Goal: Task Accomplishment & Management: Use online tool/utility

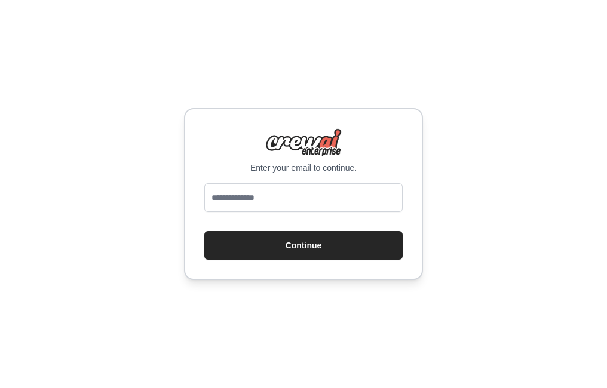
click at [270, 195] on input "email" at bounding box center [303, 197] width 198 height 29
type input "**********"
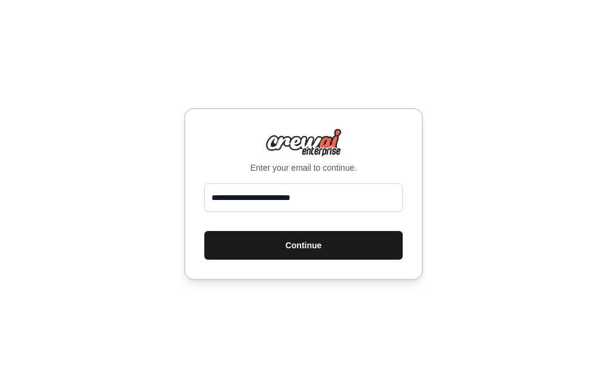
click at [307, 253] on button "Continue" at bounding box center [303, 245] width 198 height 29
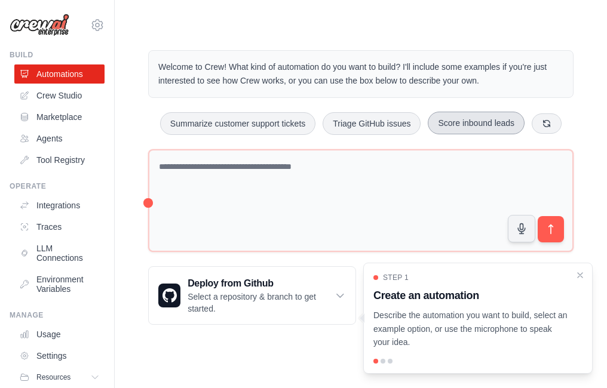
click at [449, 131] on button "Score inbound leads" at bounding box center [476, 123] width 97 height 23
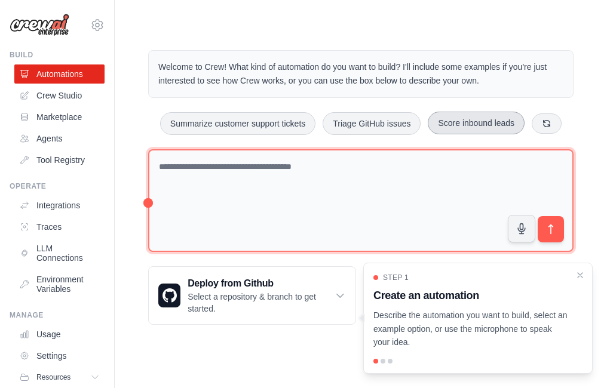
type textarea "**********"
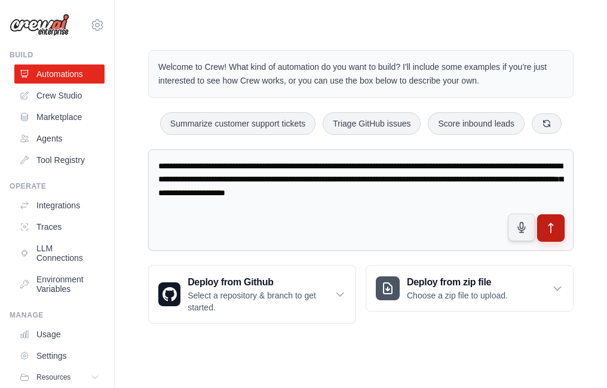
click at [553, 232] on icon "submit" at bounding box center [551, 228] width 13 height 13
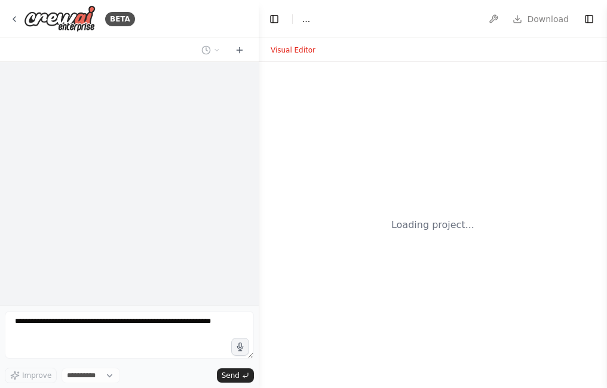
select select "****"
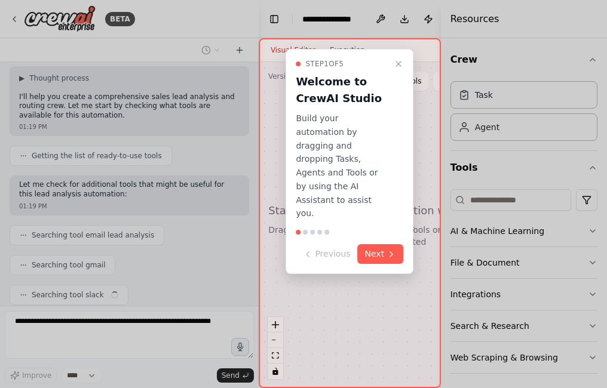
scroll to position [122, 0]
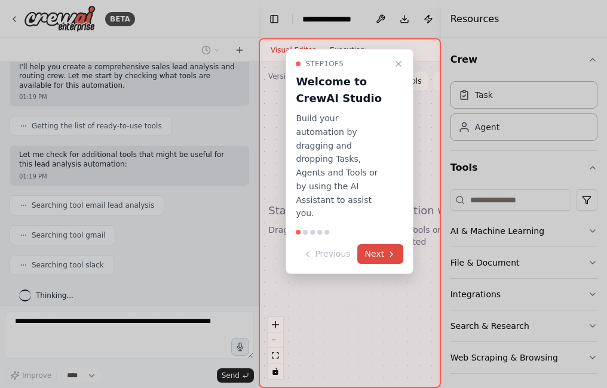
click at [379, 244] on button "Next" at bounding box center [381, 254] width 46 height 20
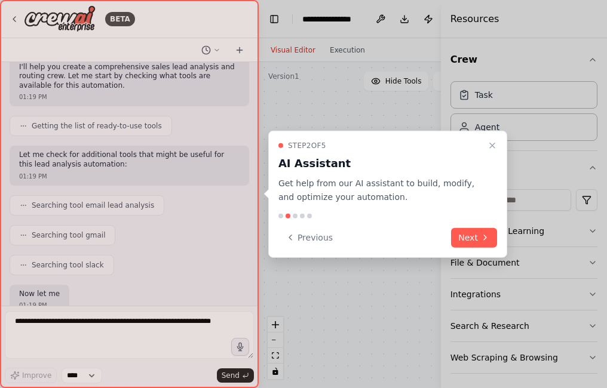
scroll to position [192, 0]
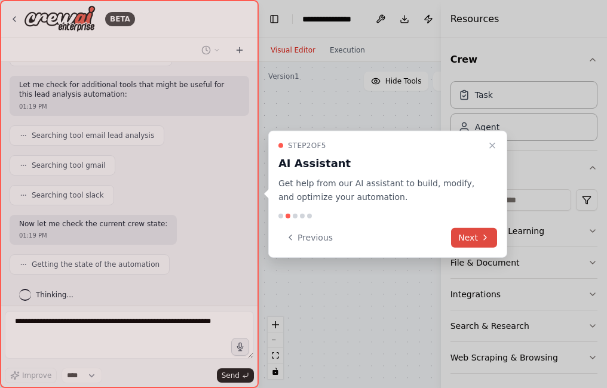
click at [479, 241] on button "Next" at bounding box center [474, 238] width 46 height 20
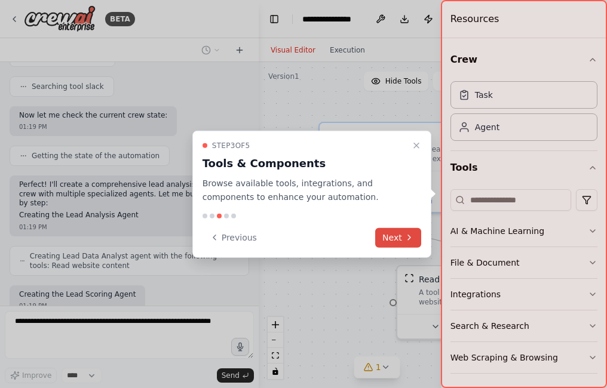
scroll to position [362, 0]
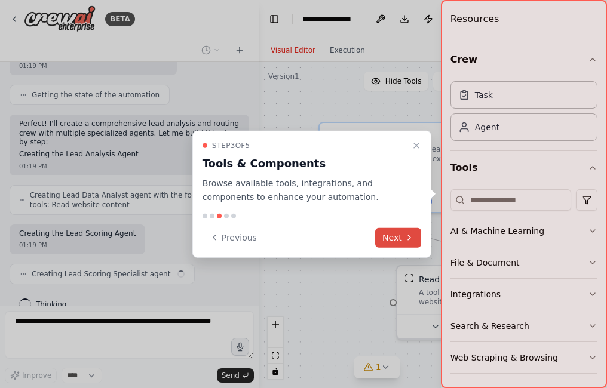
click at [409, 238] on icon at bounding box center [410, 238] width 10 height 10
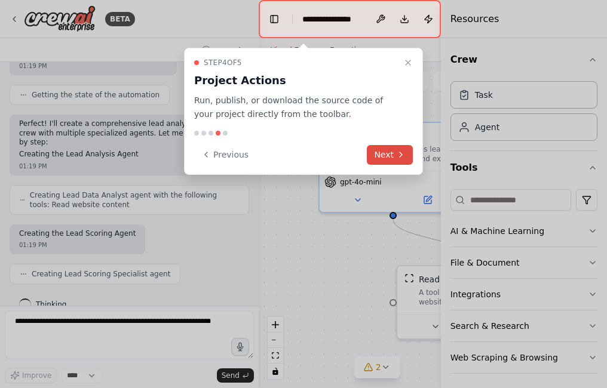
click at [397, 159] on icon at bounding box center [401, 155] width 10 height 10
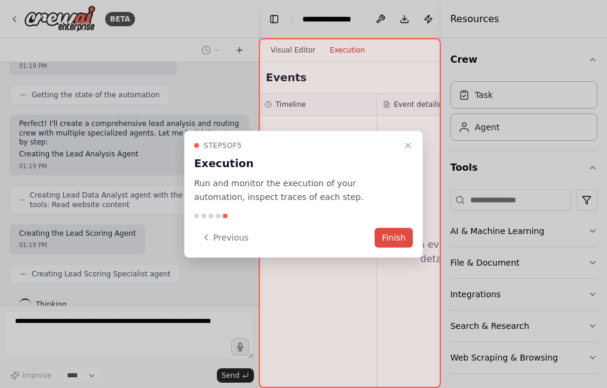
click at [385, 238] on button "Finish" at bounding box center [394, 238] width 38 height 20
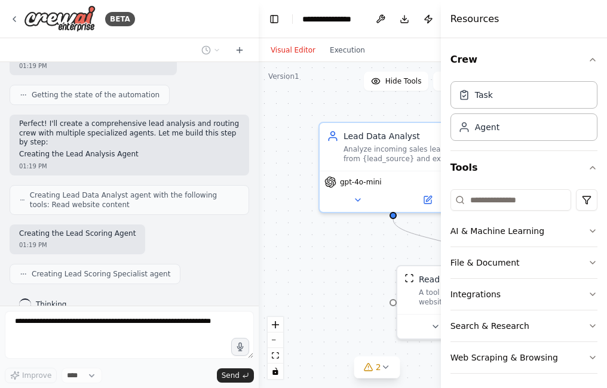
scroll to position [441, 0]
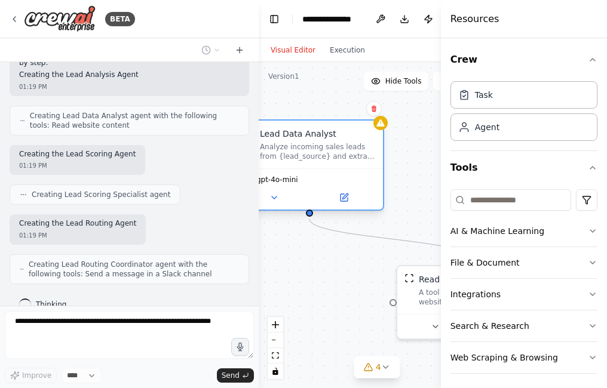
drag, startPoint x: 404, startPoint y: 148, endPoint x: 319, endPoint y: 150, distance: 85.5
click at [319, 150] on div "Analyze incoming sales leads from {lead_source} and extract key information inc…" at bounding box center [318, 151] width 116 height 19
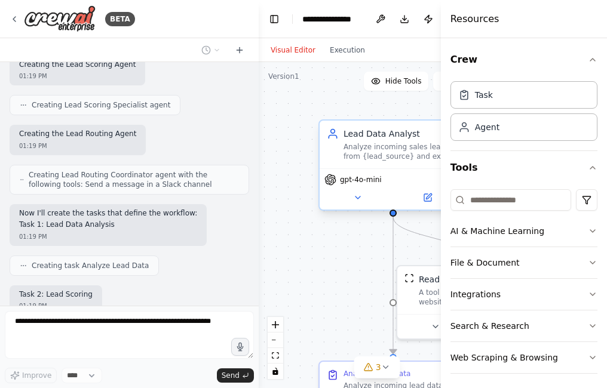
scroll to position [592, 0]
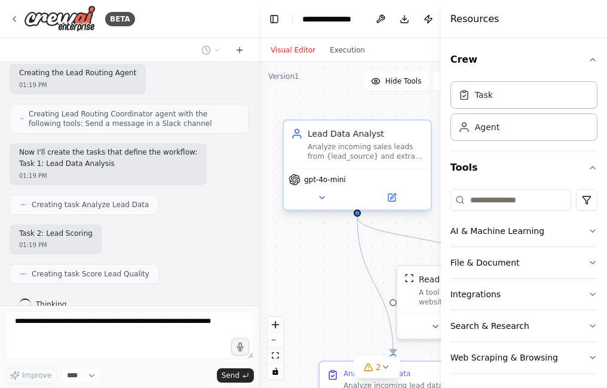
drag, startPoint x: 332, startPoint y: 150, endPoint x: 376, endPoint y: 147, distance: 44.3
click at [376, 147] on div "Analyze incoming sales leads from {lead_source} and extract key information inc…" at bounding box center [366, 151] width 116 height 19
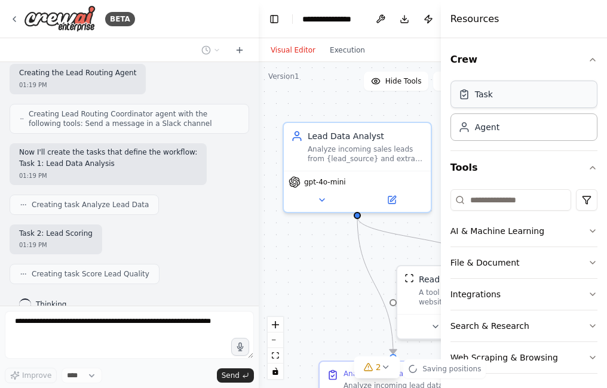
click at [468, 95] on icon at bounding box center [464, 95] width 7 height 8
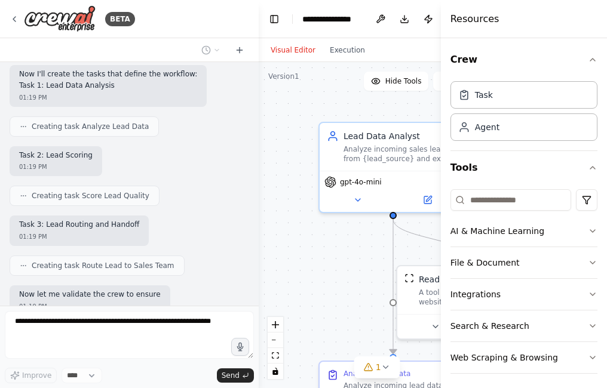
scroll to position [740, 0]
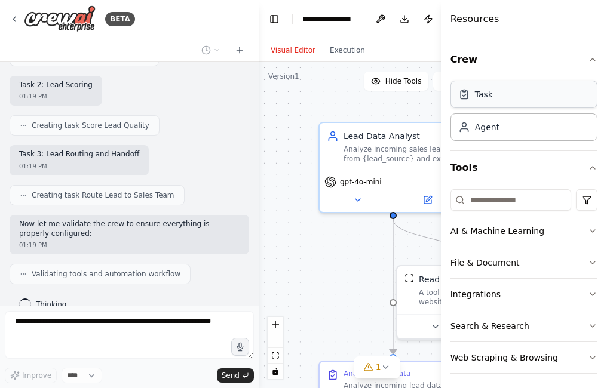
click at [508, 98] on div "Task" at bounding box center [524, 94] width 147 height 27
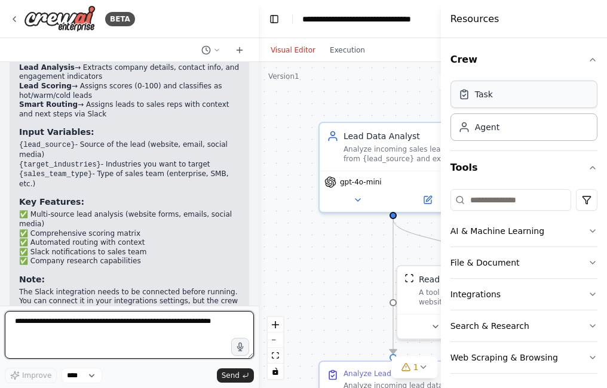
scroll to position [1202, 0]
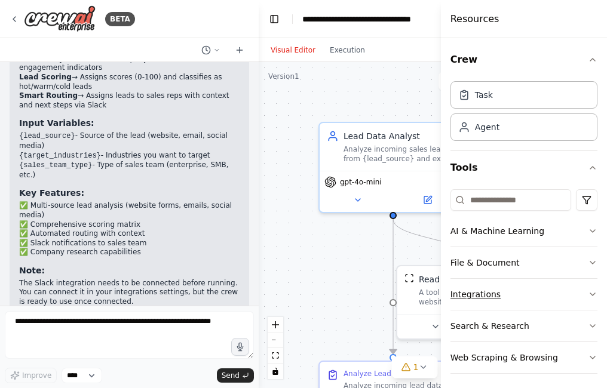
click at [475, 298] on button "Integrations" at bounding box center [524, 294] width 147 height 31
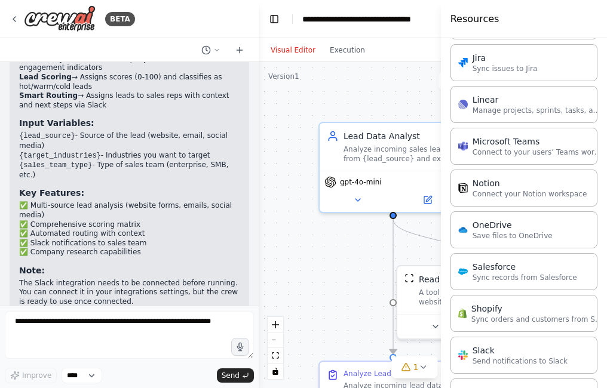
scroll to position [729, 0]
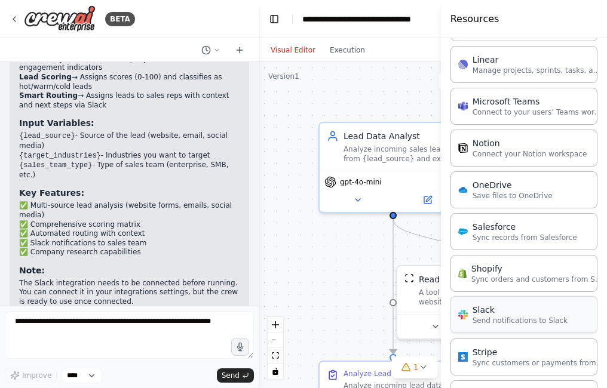
click at [538, 323] on p "Send notifications to Slack" at bounding box center [520, 321] width 95 height 10
click at [523, 322] on p "Send notifications to Slack" at bounding box center [520, 321] width 95 height 10
click at [469, 318] on div "Slack Send notifications to Slack" at bounding box center [512, 315] width 109 height 22
click at [498, 236] on p "Sync records from Salesforce" at bounding box center [525, 237] width 105 height 10
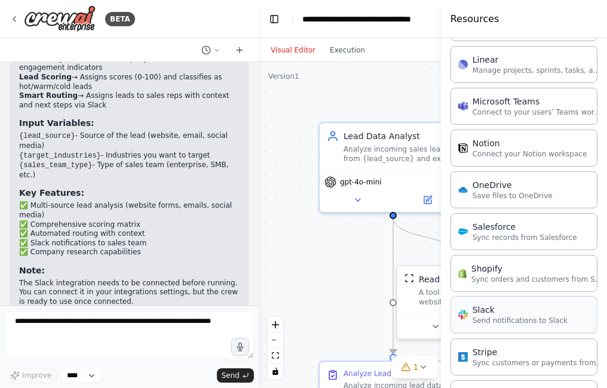
click at [480, 306] on div "Slack" at bounding box center [520, 310] width 95 height 12
click at [237, 376] on span "Send" at bounding box center [231, 376] width 18 height 10
drag, startPoint x: 409, startPoint y: 274, endPoint x: 488, endPoint y: 320, distance: 91.3
click at [488, 320] on div "BETA Develop a crew that analyzes incoming sales leads from various sources (we…" at bounding box center [303, 194] width 607 height 388
click at [502, 225] on div "Salesforce" at bounding box center [525, 227] width 105 height 12
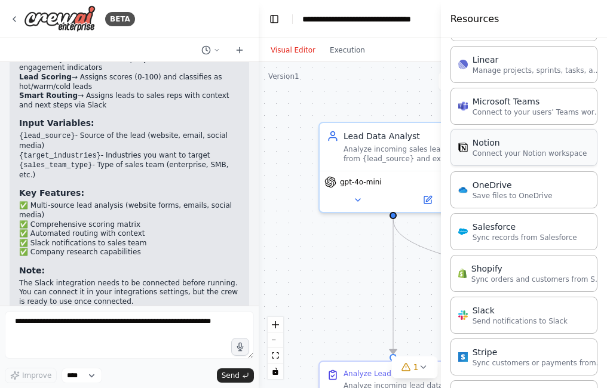
click at [498, 148] on div "Notion" at bounding box center [530, 143] width 115 height 12
